Goal: Task Accomplishment & Management: Use online tool/utility

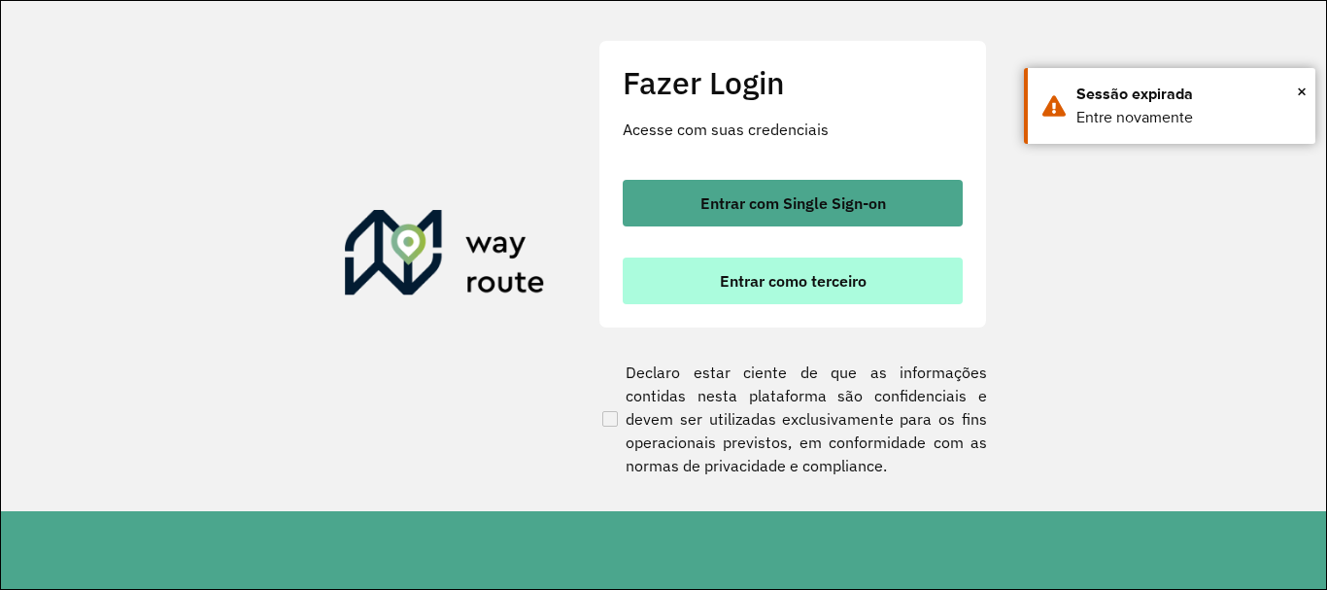
click at [652, 272] on button "Entrar como terceiro" at bounding box center [793, 280] width 340 height 47
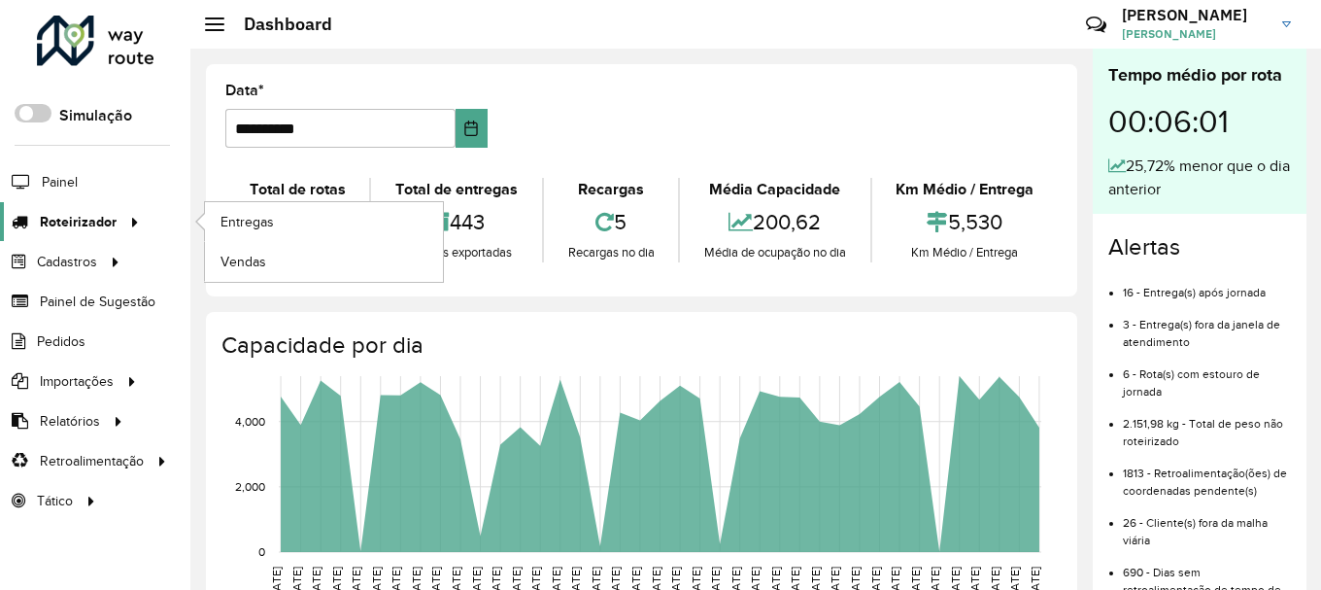
click at [42, 216] on span "Roteirizador" at bounding box center [78, 222] width 77 height 20
click at [250, 217] on span "Entregas" at bounding box center [248, 222] width 55 height 20
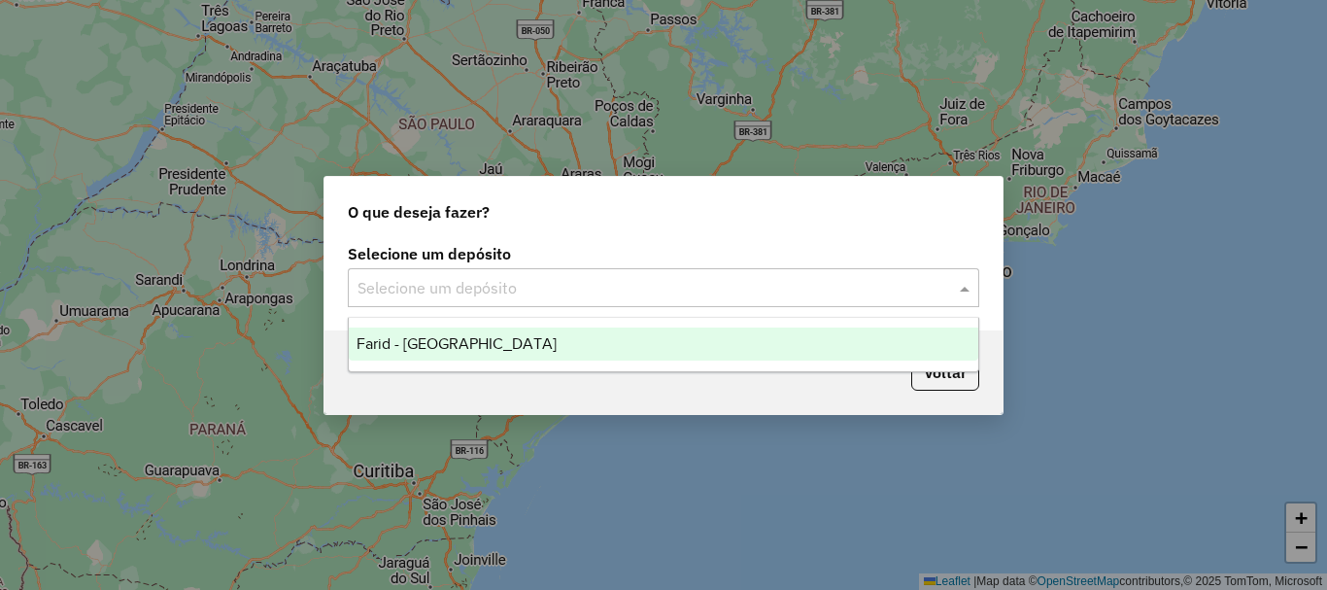
click at [527, 292] on input "text" at bounding box center [644, 288] width 573 height 23
click at [530, 354] on div "Farid - [GEOGRAPHIC_DATA]" at bounding box center [664, 343] width 630 height 33
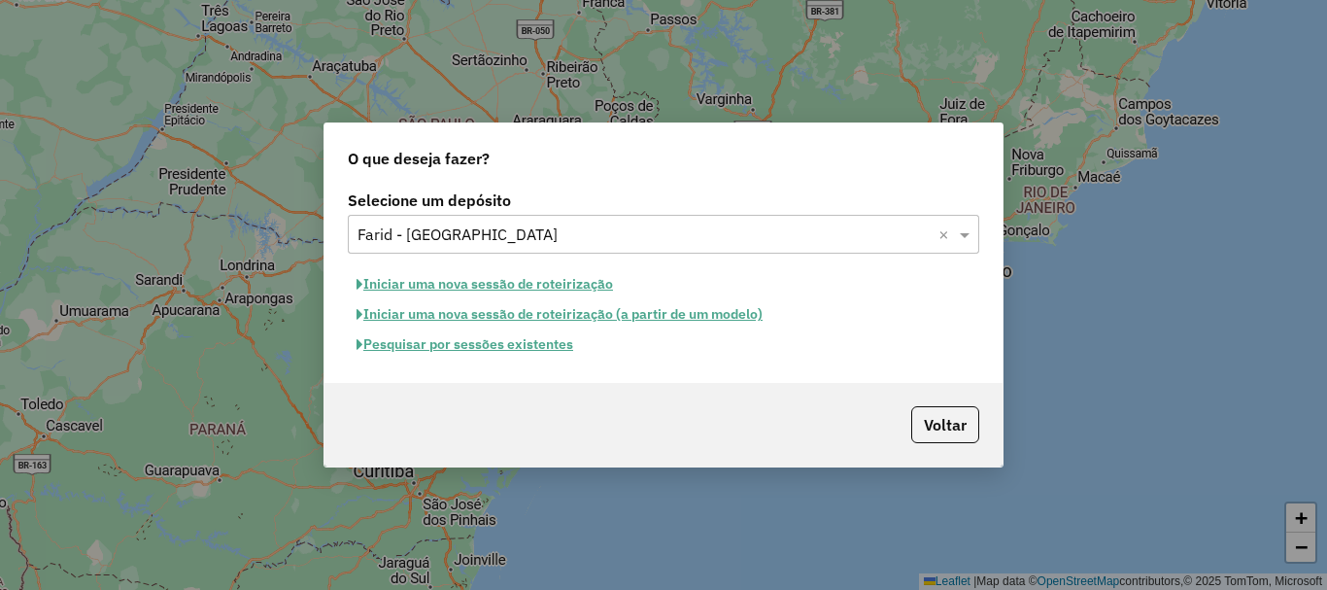
click at [538, 351] on button "Pesquisar por sessões existentes" at bounding box center [465, 344] width 234 height 30
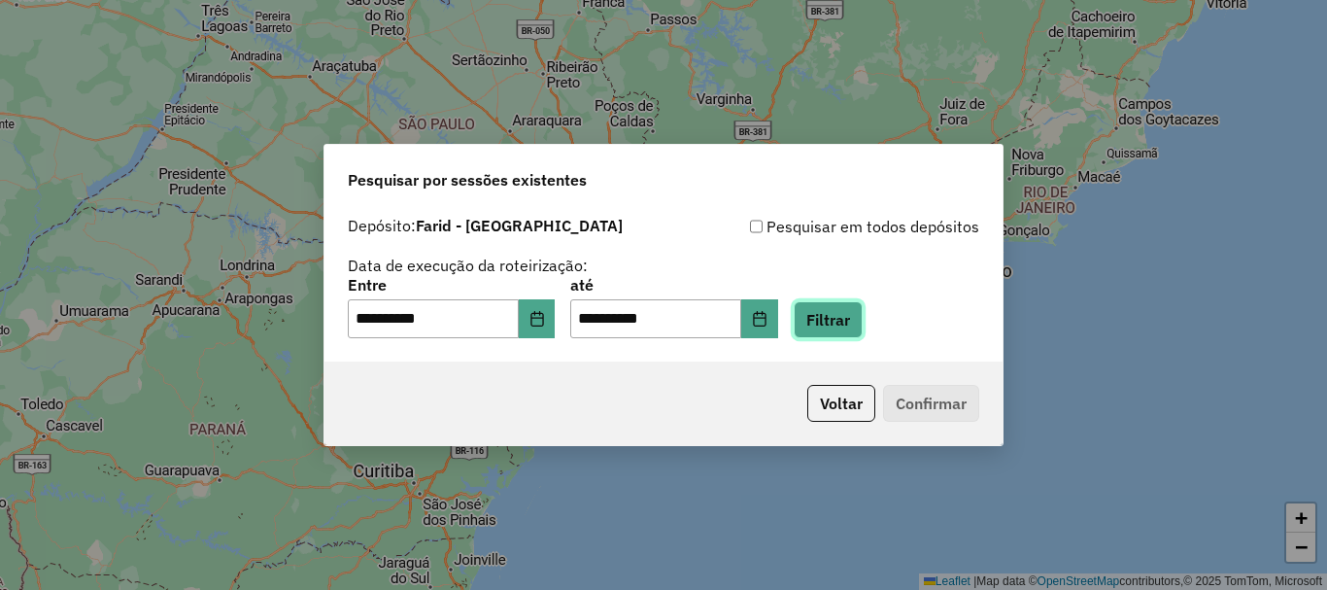
click at [863, 314] on button "Filtrar" at bounding box center [828, 319] width 69 height 37
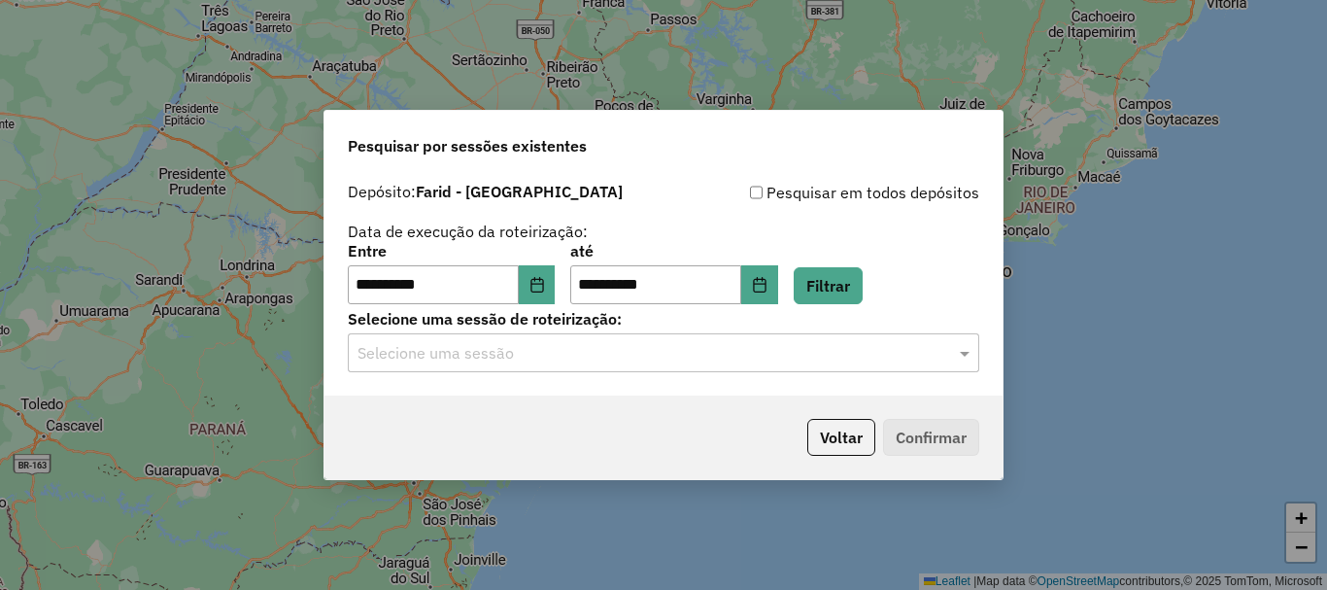
click at [893, 342] on input "text" at bounding box center [644, 353] width 573 height 23
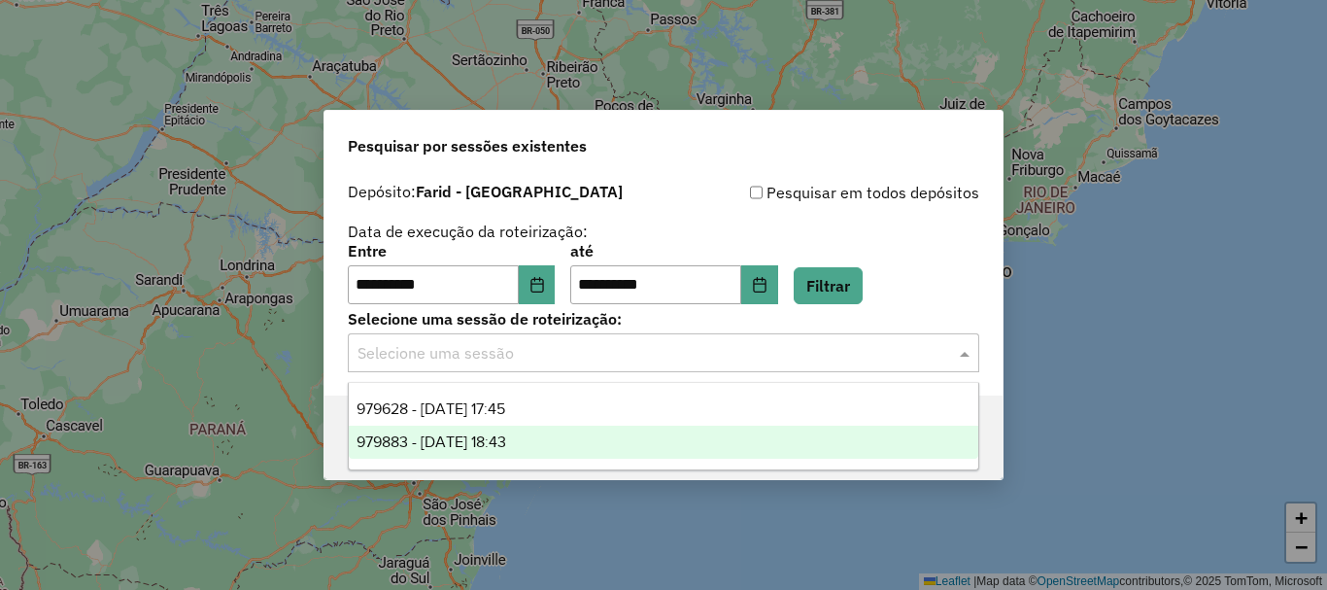
click at [458, 433] on span "979883 - 15/08/2025 18:43" at bounding box center [432, 441] width 150 height 17
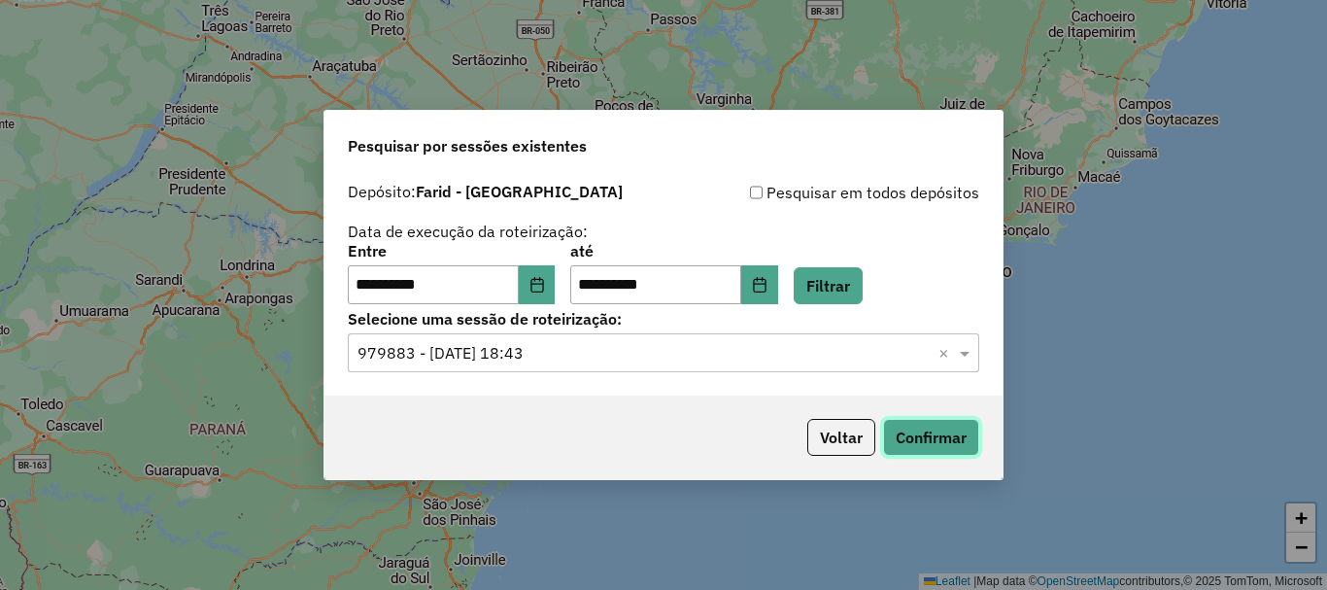
click at [897, 420] on button "Confirmar" at bounding box center [931, 437] width 96 height 37
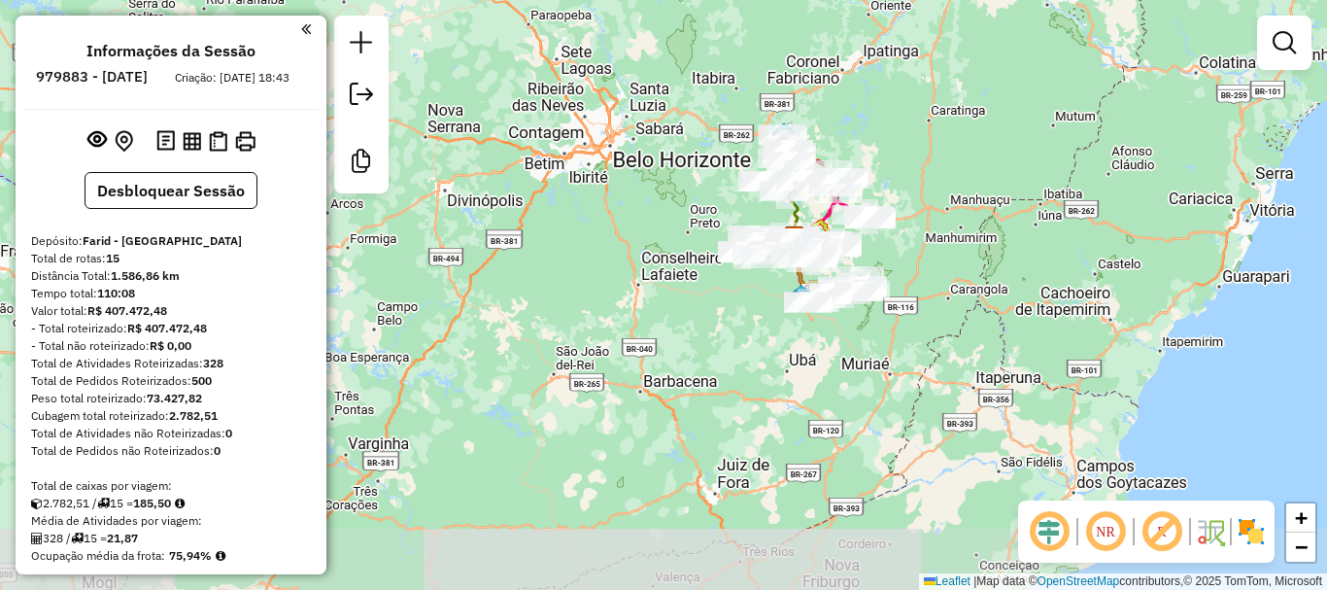
drag, startPoint x: 1039, startPoint y: 438, endPoint x: 1023, endPoint y: 318, distance: 121.5
click at [1023, 318] on div "Janela de atendimento Grade de atendimento Capacidade Transportadoras Veículos …" at bounding box center [663, 295] width 1327 height 590
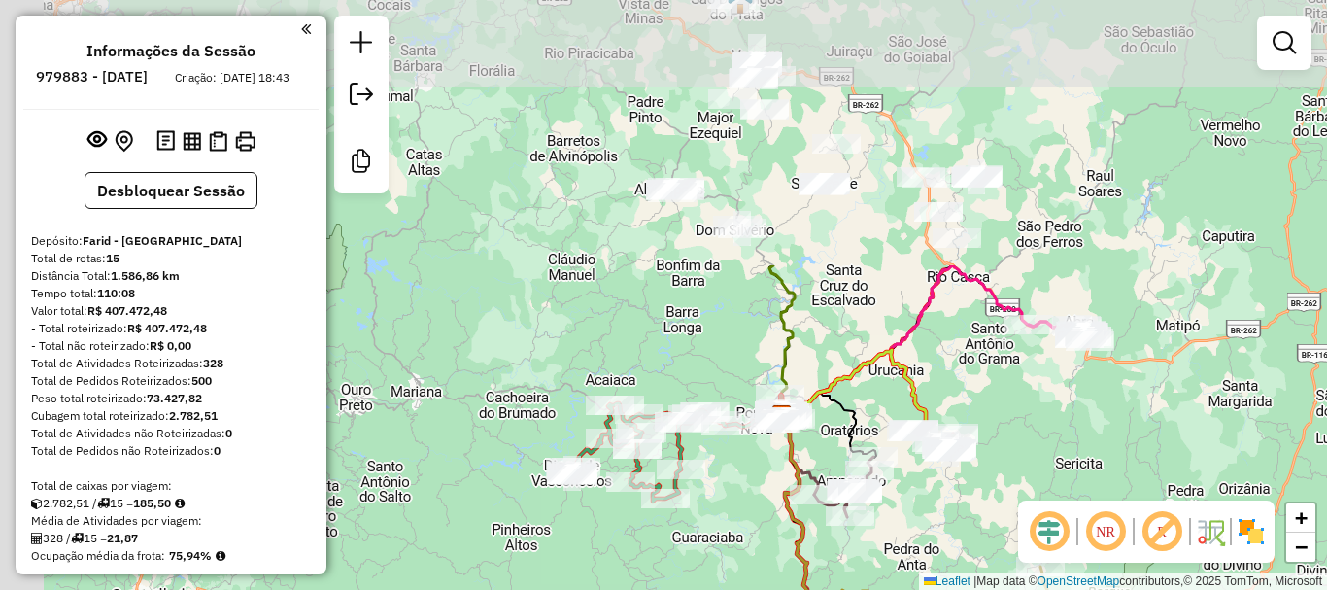
drag, startPoint x: 956, startPoint y: 137, endPoint x: 1071, endPoint y: 521, distance: 400.5
click at [1071, 521] on hb-router-mapa "Informações da Sessão 979883 - 15/08/2025 Criação: 14/08/2025 18:43 Desbloquear…" at bounding box center [663, 295] width 1327 height 590
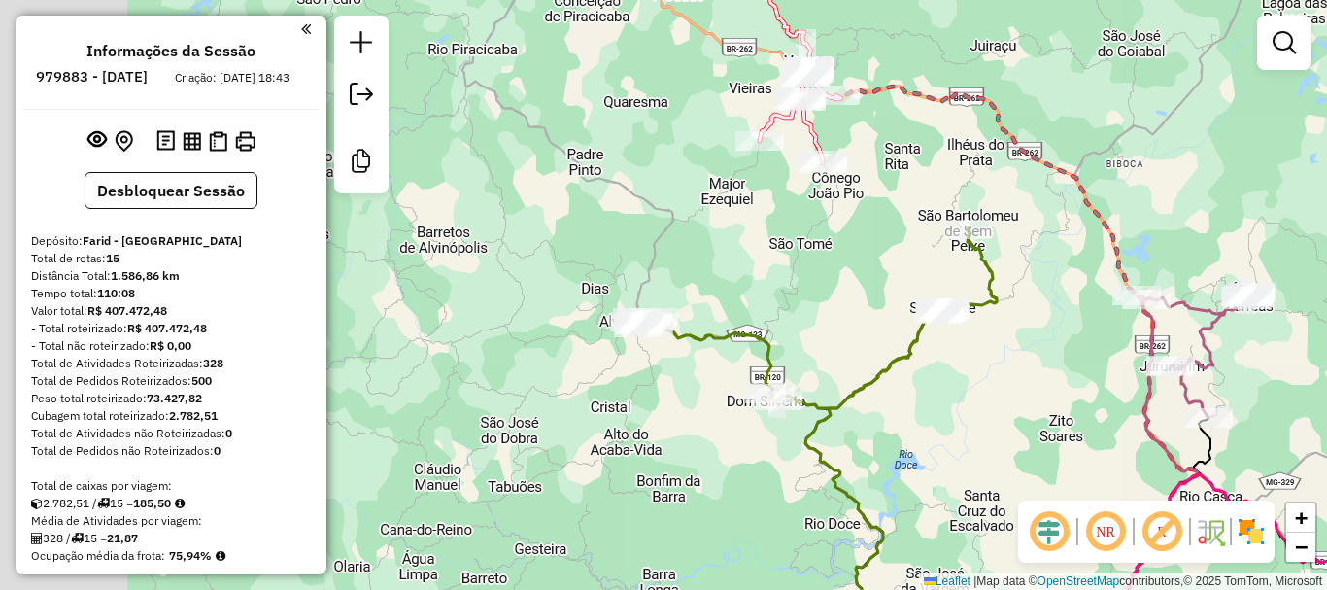
drag, startPoint x: 557, startPoint y: 280, endPoint x: 844, endPoint y: 335, distance: 292.9
click at [844, 335] on div "Janela de atendimento Grade de atendimento Capacidade Transportadoras Veículos …" at bounding box center [663, 295] width 1327 height 590
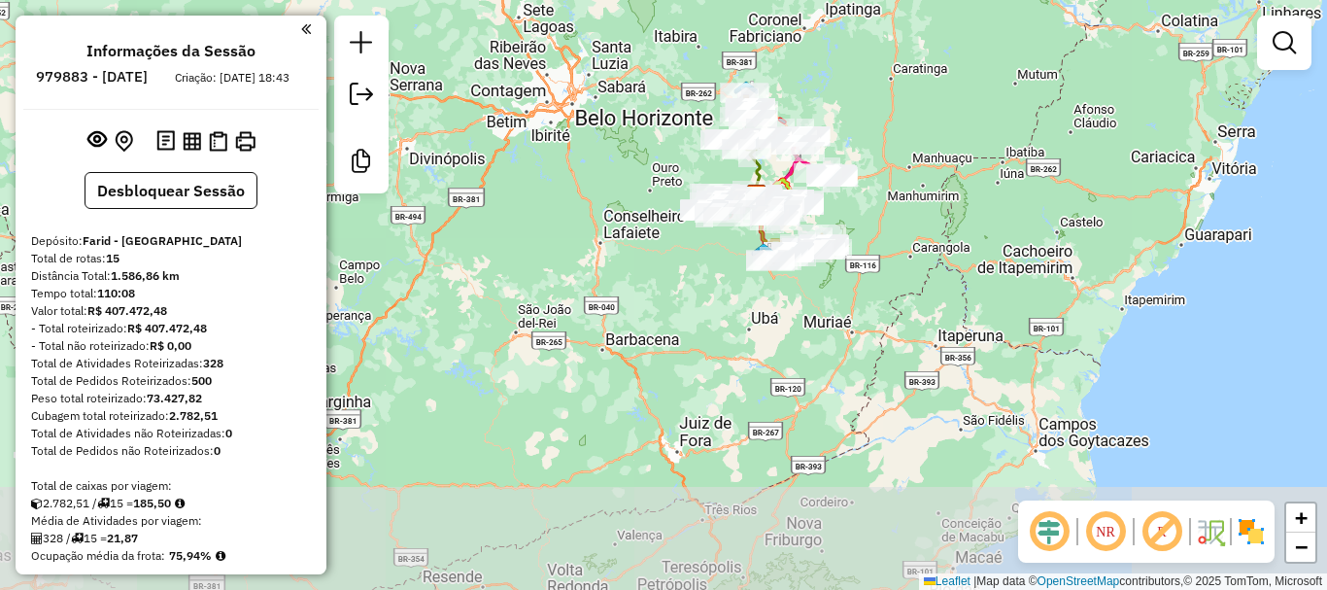
drag, startPoint x: 903, startPoint y: 488, endPoint x: 878, endPoint y: 215, distance: 274.1
click at [878, 215] on div "Janela de atendimento Grade de atendimento Capacidade Transportadoras Veículos …" at bounding box center [663, 295] width 1327 height 590
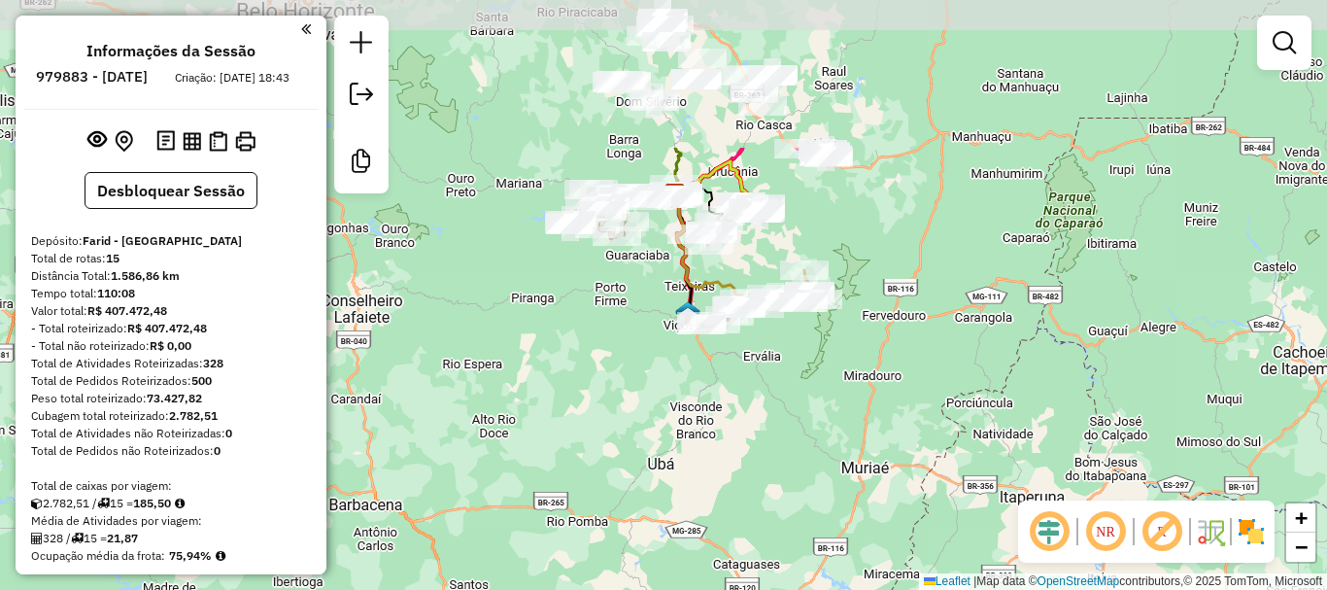
drag, startPoint x: 628, startPoint y: 149, endPoint x: 1044, endPoint y: 356, distance: 464.5
click at [1044, 356] on div "Janela de atendimento Grade de atendimento Capacidade Transportadoras Veículos …" at bounding box center [663, 295] width 1327 height 590
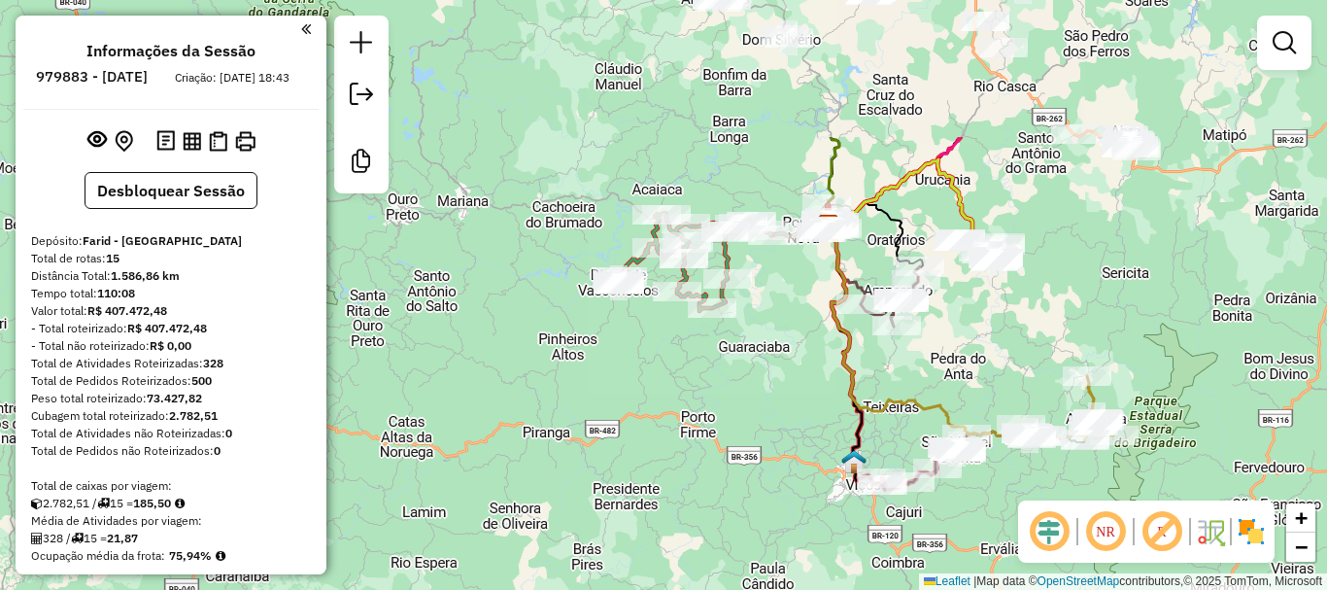
drag, startPoint x: 697, startPoint y: 323, endPoint x: 1005, endPoint y: 519, distance: 365.2
click at [1005, 519] on div "Janela de atendimento Grade de atendimento Capacidade Transportadoras Veículos …" at bounding box center [663, 295] width 1327 height 590
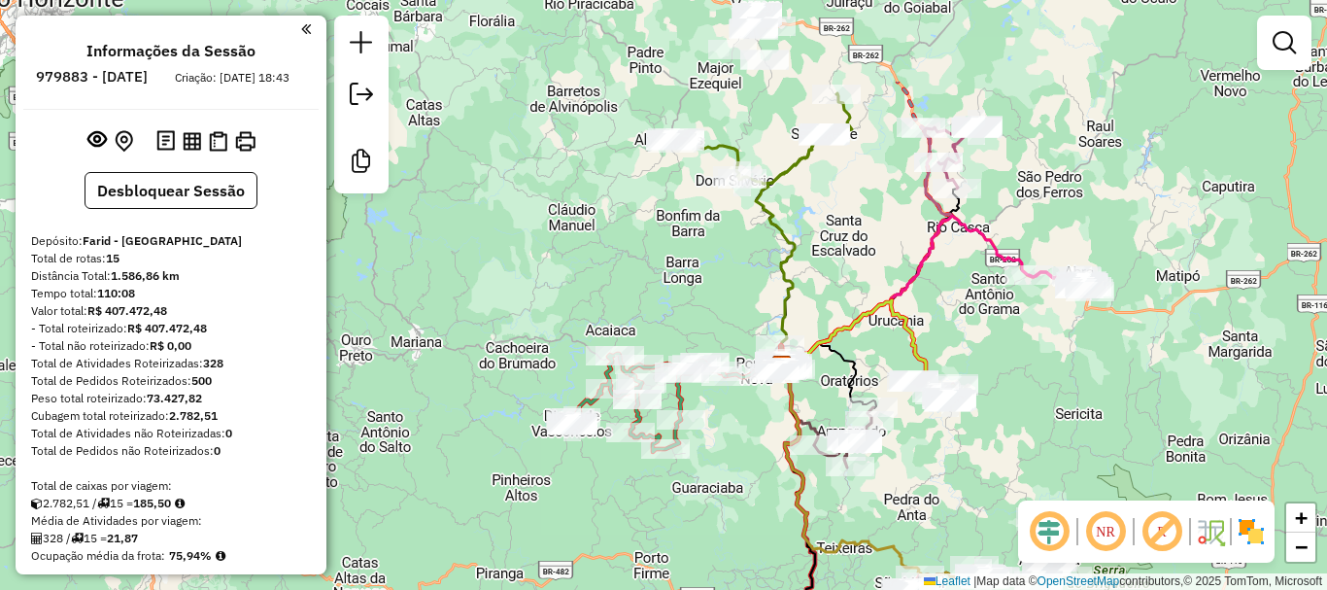
drag, startPoint x: 953, startPoint y: 363, endPoint x: 907, endPoint y: 504, distance: 148.4
click at [907, 504] on div "Janela de atendimento Grade de atendimento Capacidade Transportadoras Veículos …" at bounding box center [663, 295] width 1327 height 590
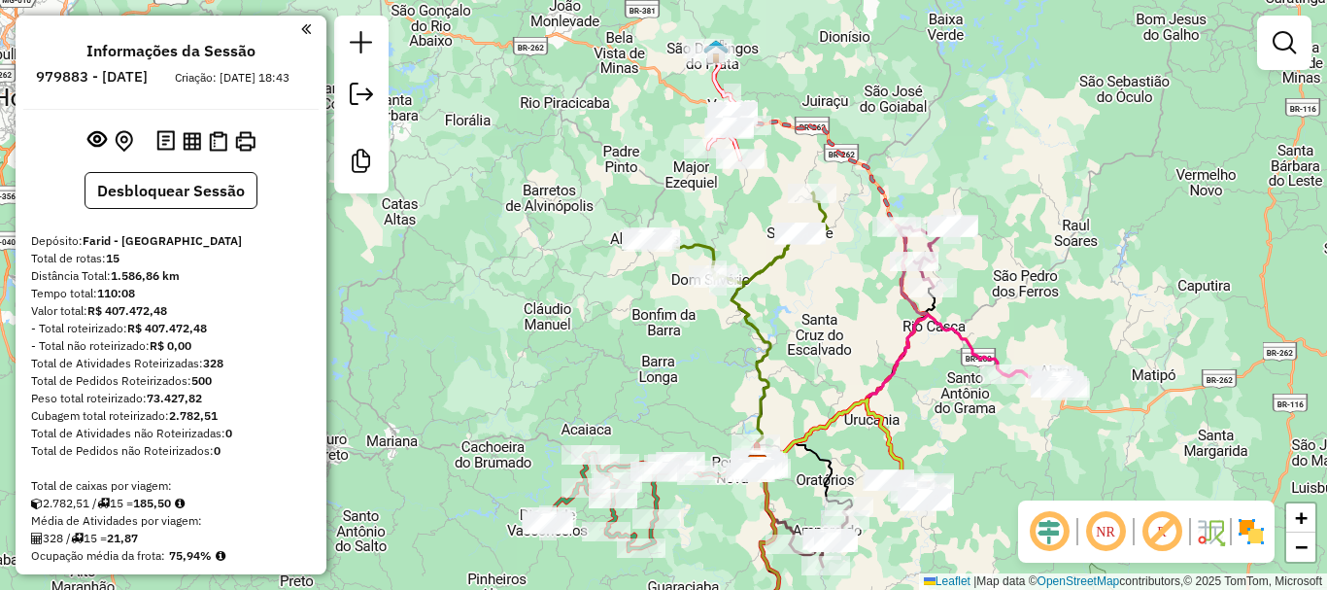
drag, startPoint x: 878, startPoint y: 241, endPoint x: 854, endPoint y: 340, distance: 102.0
click at [854, 340] on div "Janela de atendimento Grade de atendimento Capacidade Transportadoras Veículos …" at bounding box center [663, 295] width 1327 height 590
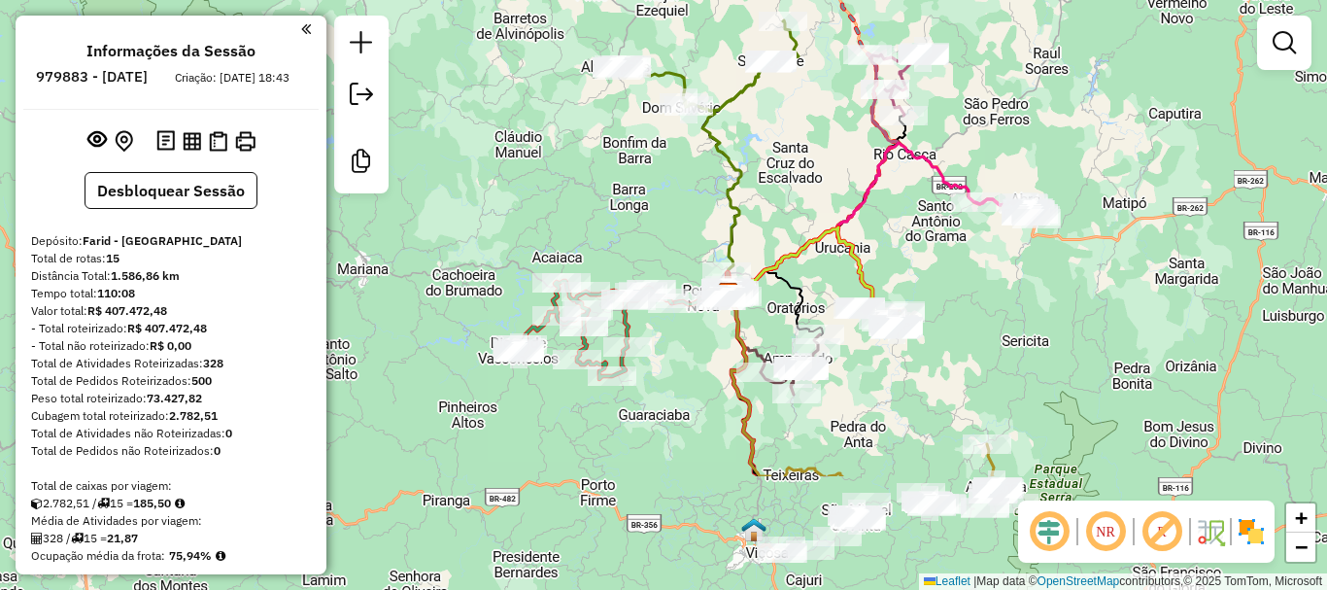
drag, startPoint x: 1008, startPoint y: 482, endPoint x: 978, endPoint y: 310, distance: 174.4
click at [978, 310] on div "Janela de atendimento Grade de atendimento Capacidade Transportadoras Veículos …" at bounding box center [663, 295] width 1327 height 590
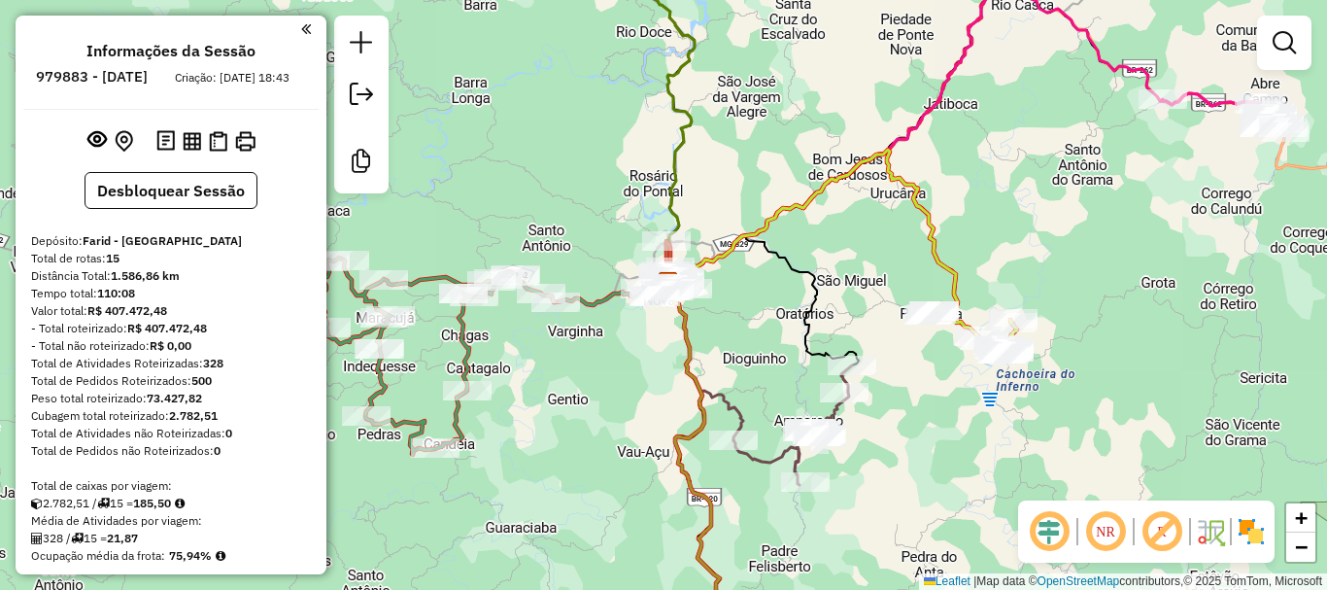
drag, startPoint x: 913, startPoint y: 313, endPoint x: 1125, endPoint y: 266, distance: 216.9
click at [1125, 266] on div "Janela de atendimento Grade de atendimento Capacidade Transportadoras Veículos …" at bounding box center [663, 295] width 1327 height 590
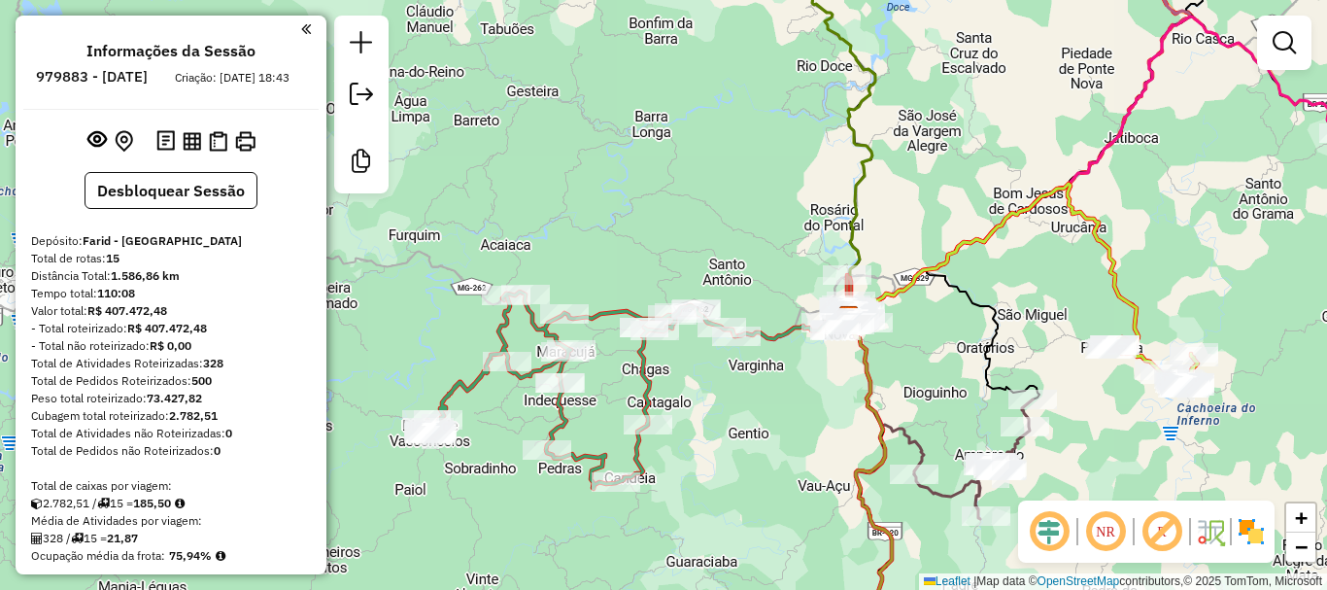
drag, startPoint x: 779, startPoint y: 188, endPoint x: 960, endPoint y: 222, distance: 183.9
click at [960, 222] on div "Janela de atendimento Grade de atendimento Capacidade Transportadoras Veículos …" at bounding box center [663, 295] width 1327 height 590
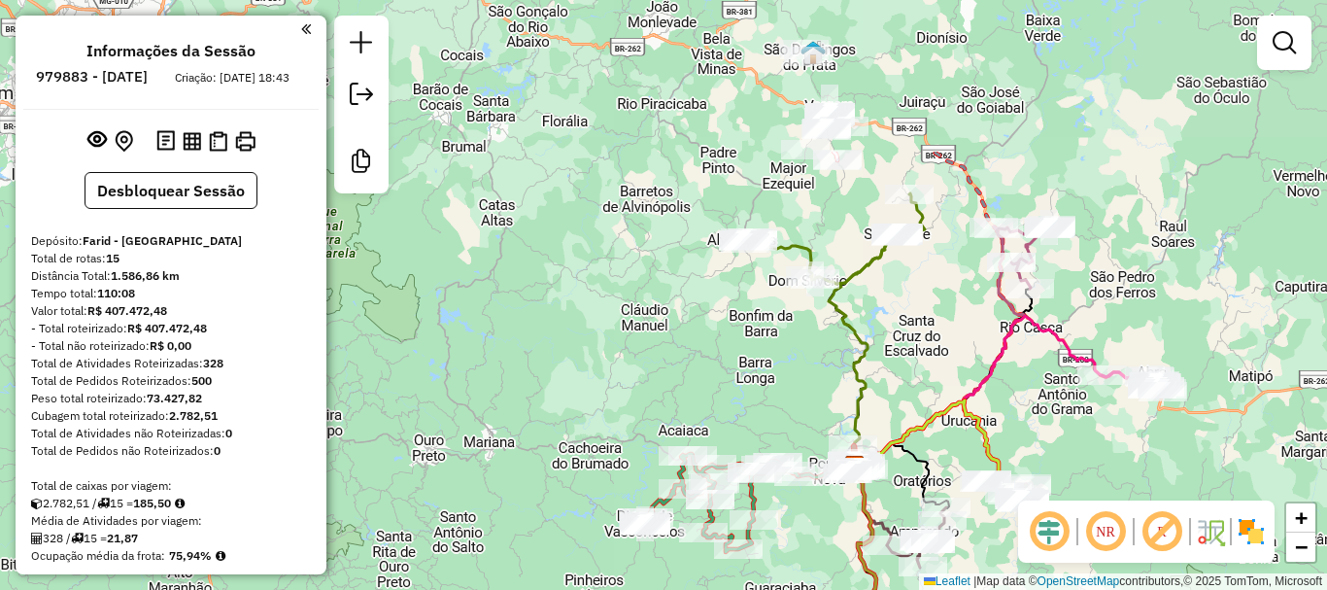
drag, startPoint x: 969, startPoint y: 116, endPoint x: 919, endPoint y: 328, distance: 218.5
click at [919, 328] on div "Janela de atendimento Grade de atendimento Capacidade Transportadoras Veículos …" at bounding box center [663, 295] width 1327 height 590
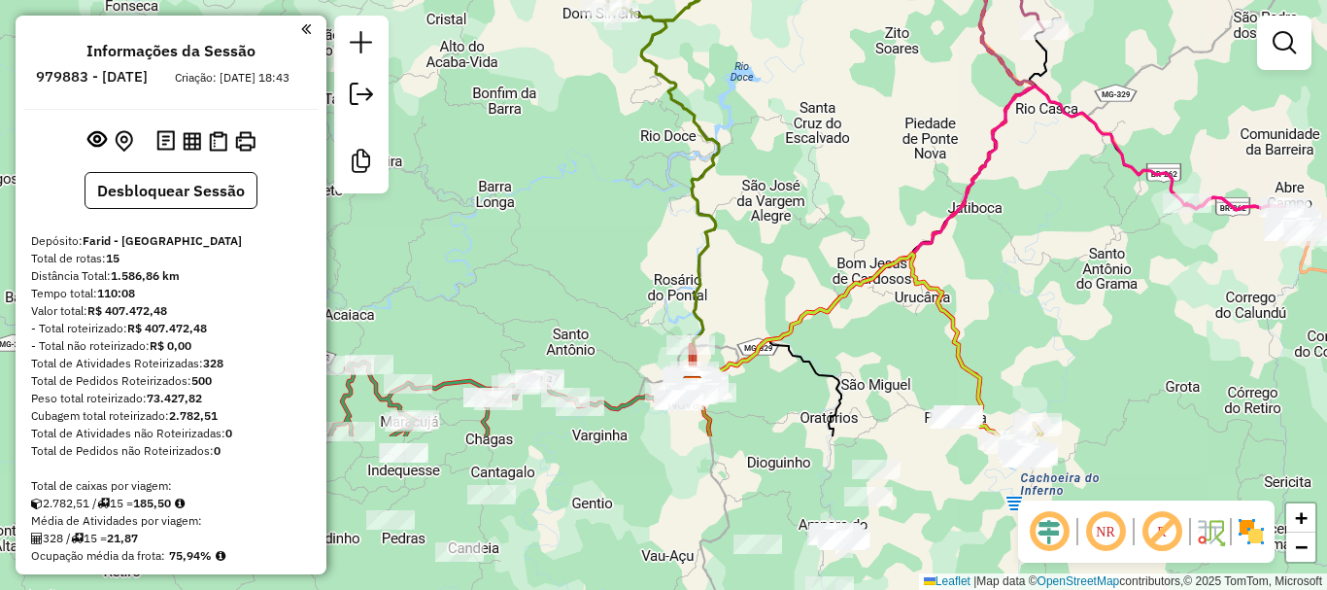
drag, startPoint x: 925, startPoint y: 372, endPoint x: 839, endPoint y: 160, distance: 228.4
click at [839, 160] on div "Janela de atendimento Grade de atendimento Capacidade Transportadoras Veículos …" at bounding box center [663, 295] width 1327 height 590
